Goal: Check status: Check status

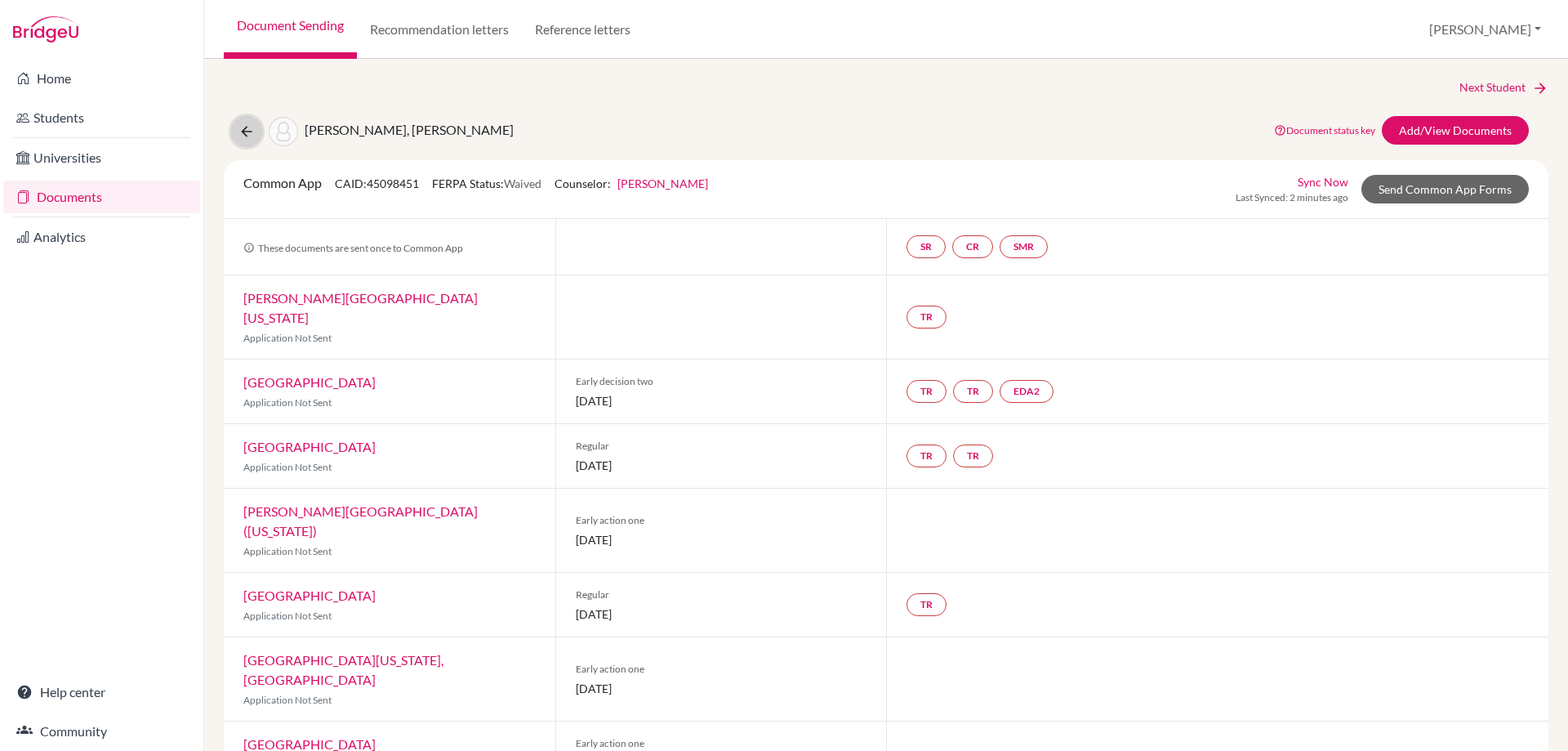
click at [247, 124] on icon at bounding box center [247, 131] width 16 height 16
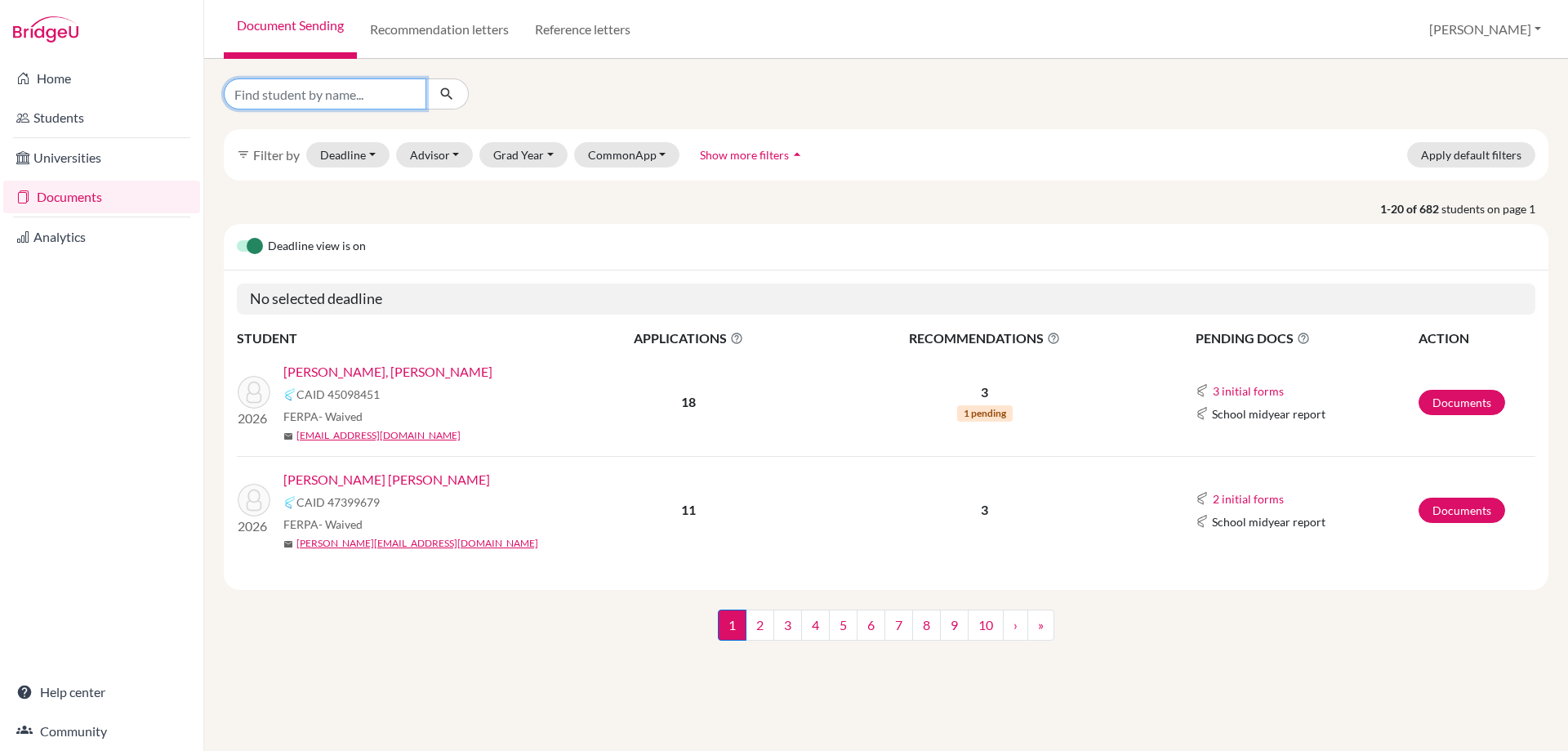
click at [311, 88] on input "Find student by name..." at bounding box center [325, 94] width 202 height 31
type input "santamaria"
click button "submit" at bounding box center [448, 94] width 43 height 31
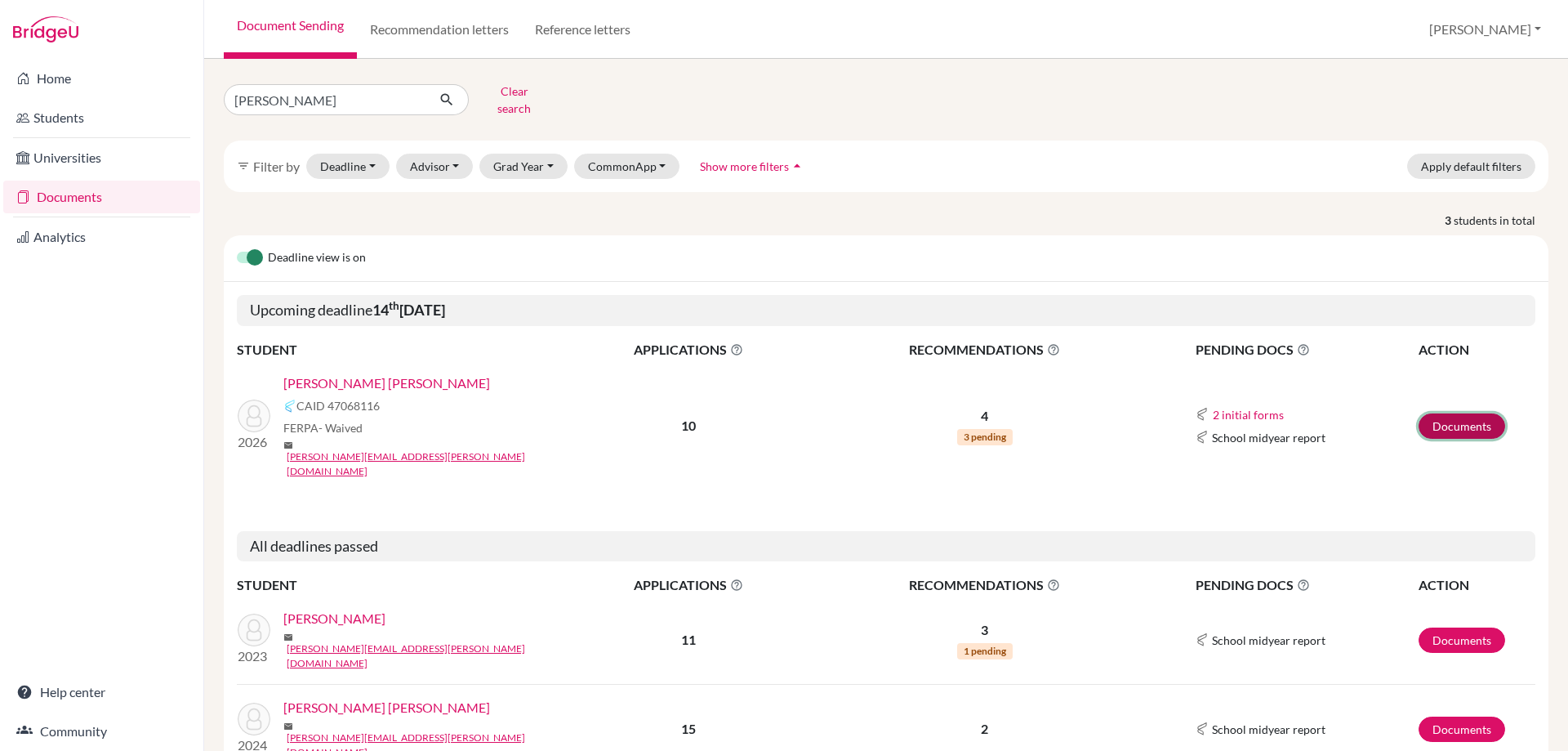
click at [1442, 414] on link "Documents" at bounding box center [1462, 426] width 87 height 26
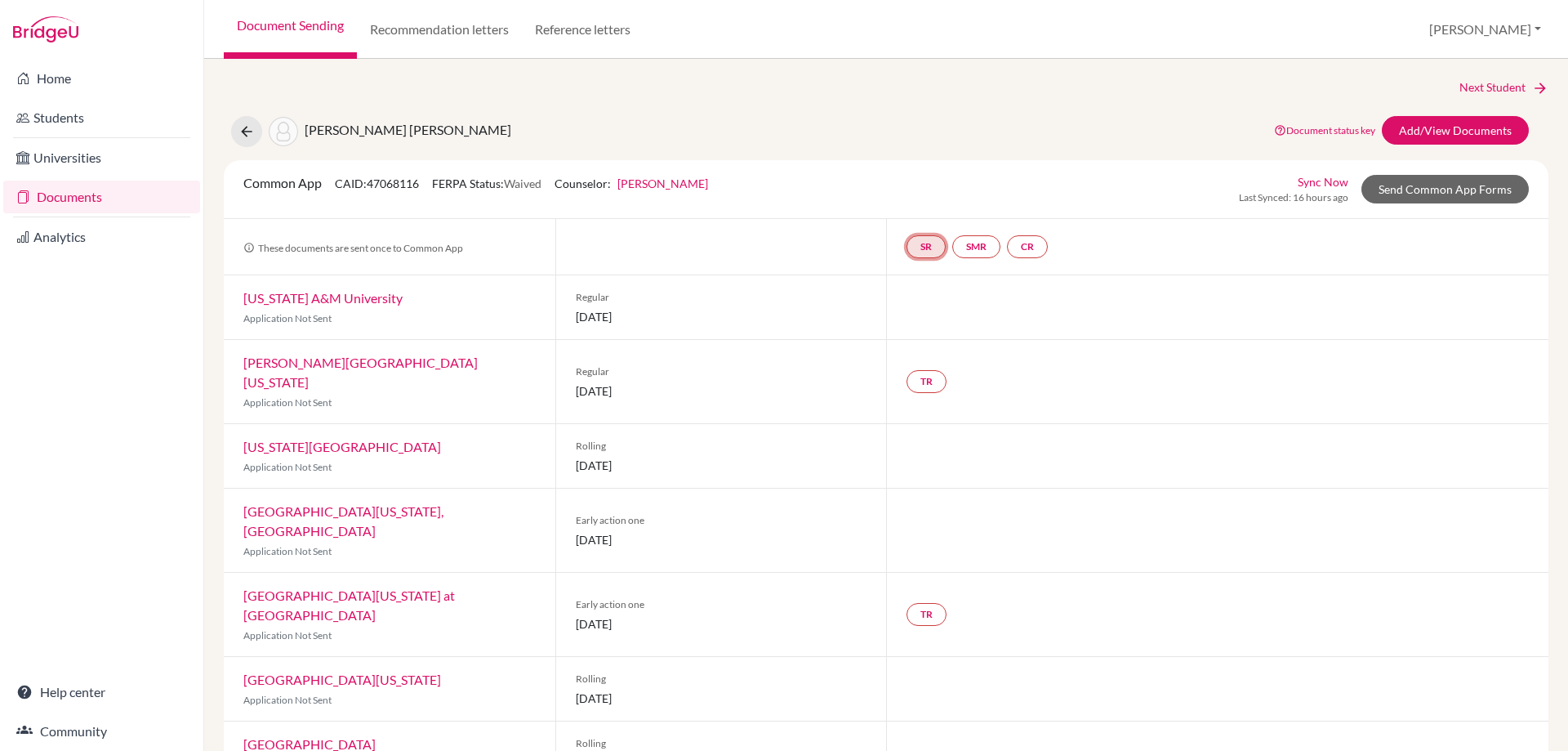
click at [924, 242] on link "SR" at bounding box center [927, 247] width 40 height 23
click at [1016, 245] on link "CR" at bounding box center [1027, 247] width 41 height 23
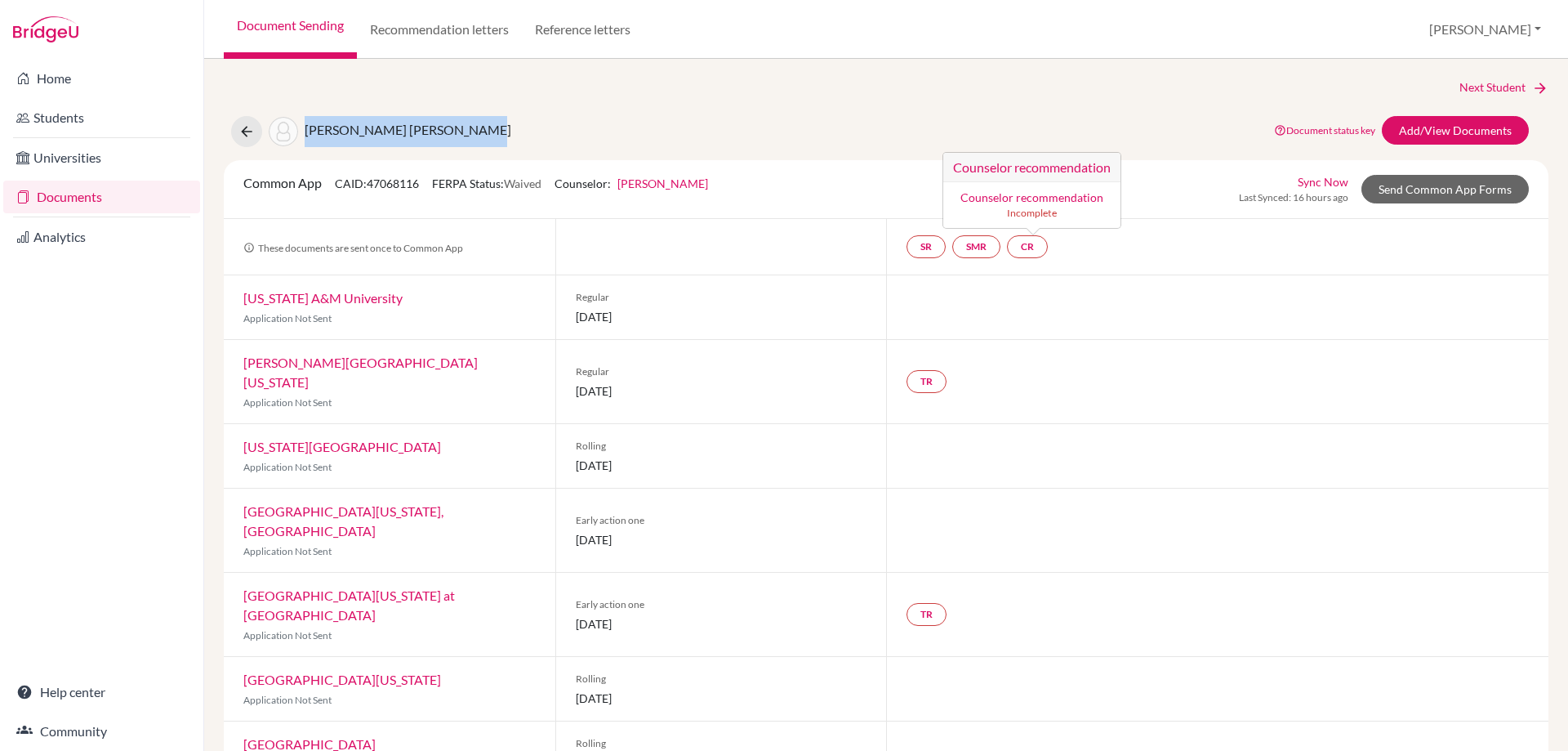
drag, startPoint x: 306, startPoint y: 130, endPoint x: 470, endPoint y: 129, distance: 164.0
click at [470, 129] on div "Santamaria Vargas, Daniela Document status key TR Requirement. Document not upl…" at bounding box center [886, 131] width 1350 height 31
copy span "Santamaria Vargas, Daniela"
click at [262, 136] on button at bounding box center [247, 131] width 31 height 31
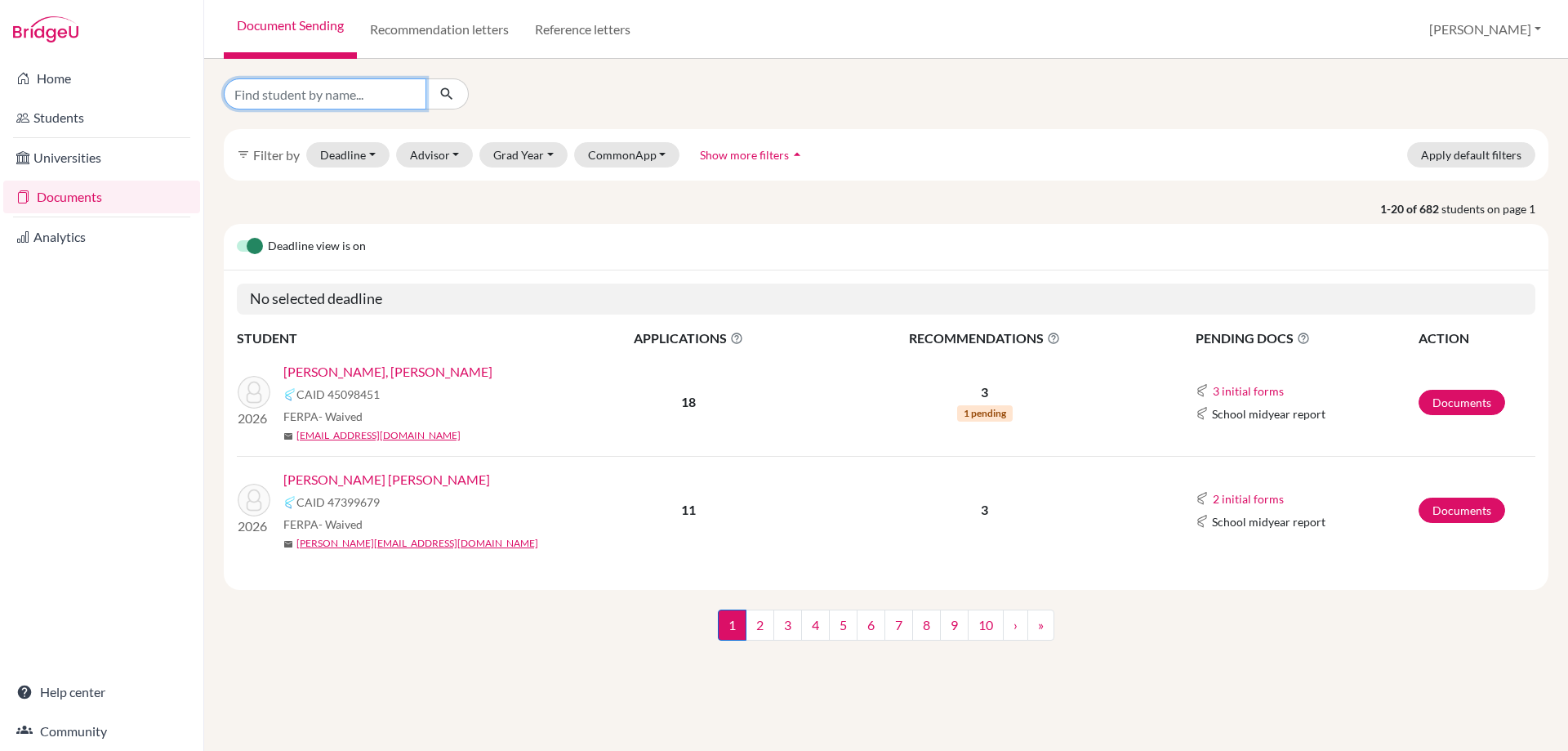
click at [354, 94] on input "Find student by name..." at bounding box center [325, 94] width 202 height 31
type input "novoa"
click at [462, 95] on button "submit" at bounding box center [448, 94] width 43 height 31
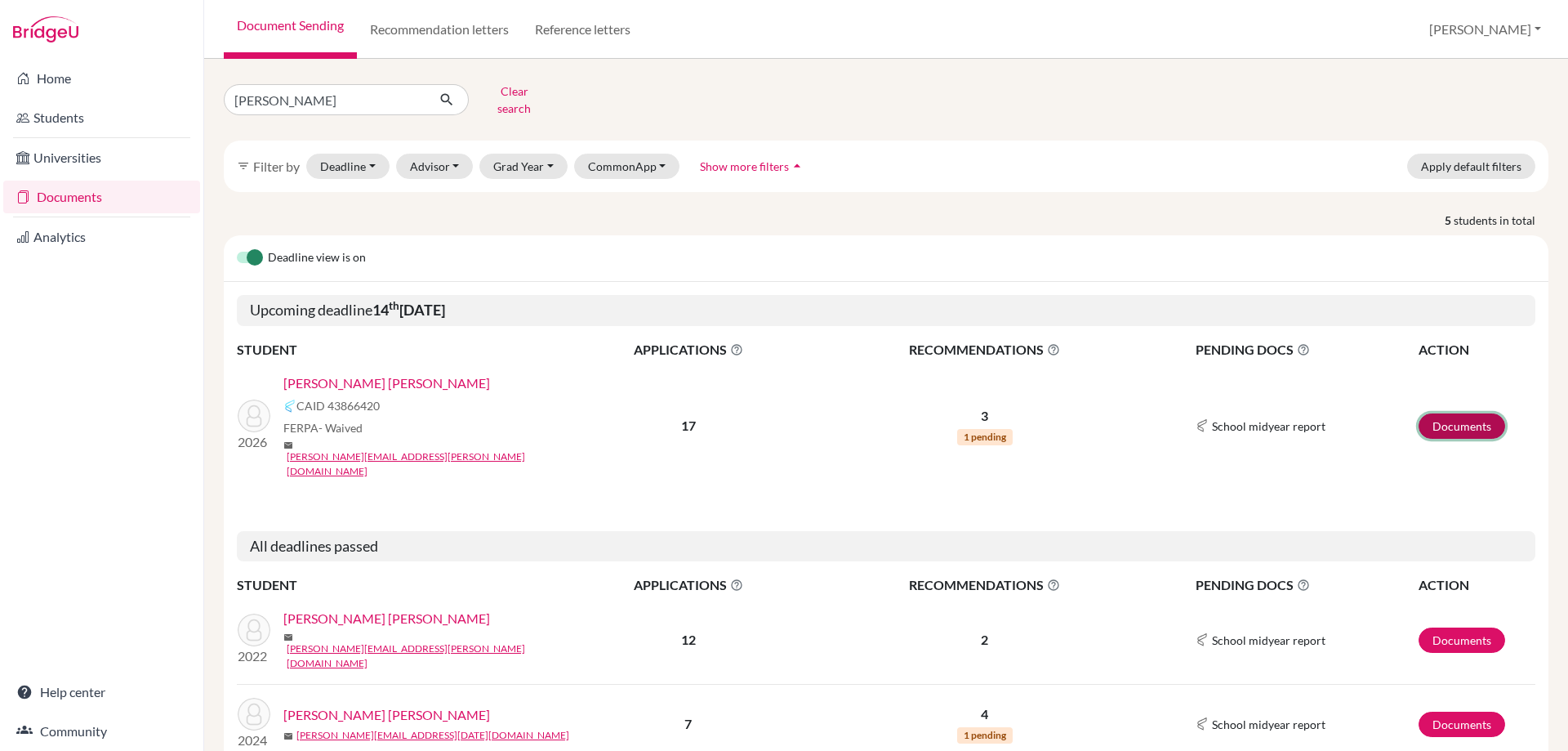
click at [1449, 414] on link "Documents" at bounding box center [1462, 426] width 87 height 26
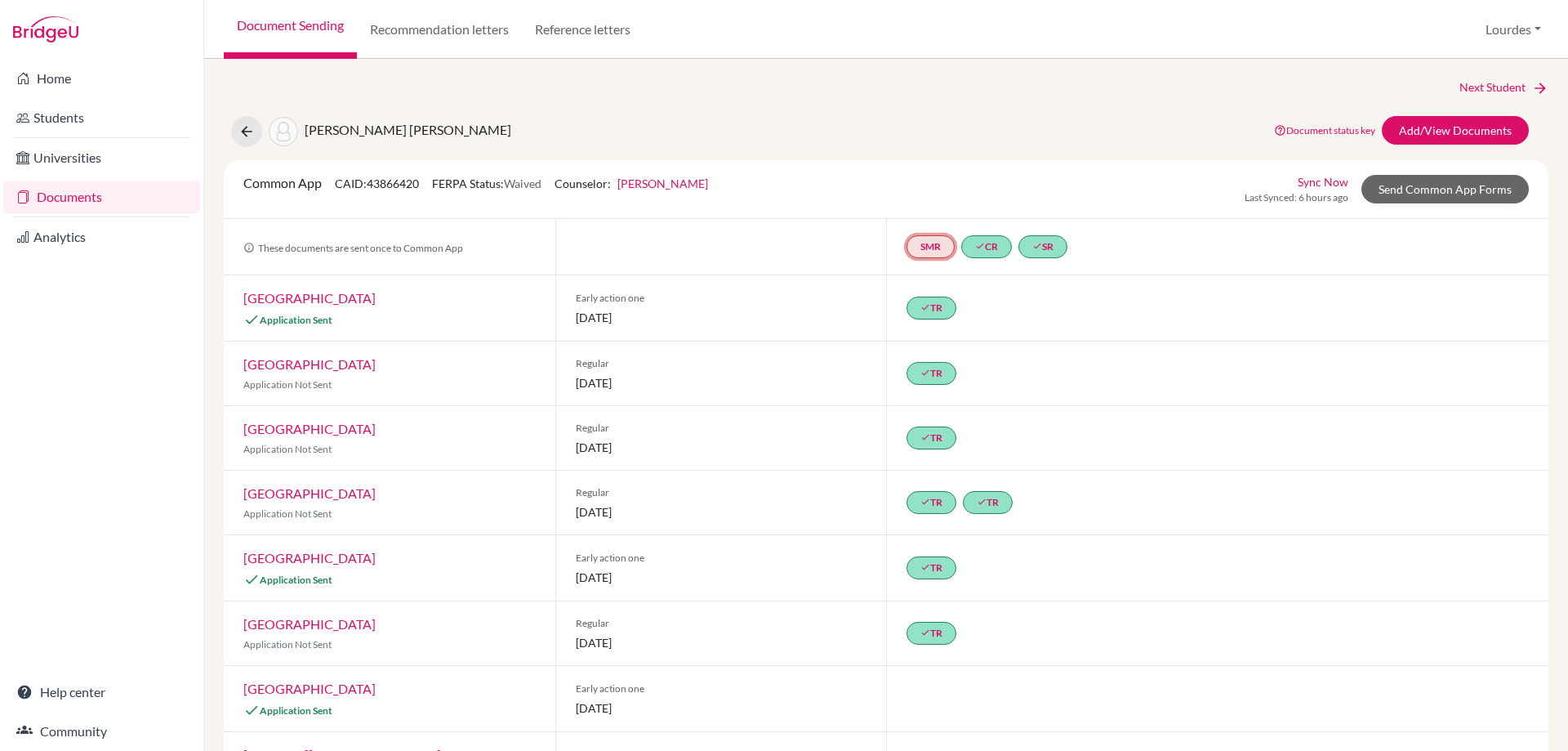
click at [908, 248] on link "SMR" at bounding box center [930, 247] width 48 height 23
click at [1038, 156] on div "Next Student [PERSON_NAME] [PERSON_NAME] Document status key TR Requirement. Do…" at bounding box center [886, 742] width 1325 height 1327
click at [241, 124] on icon at bounding box center [247, 131] width 16 height 16
